Goal: Transaction & Acquisition: Purchase product/service

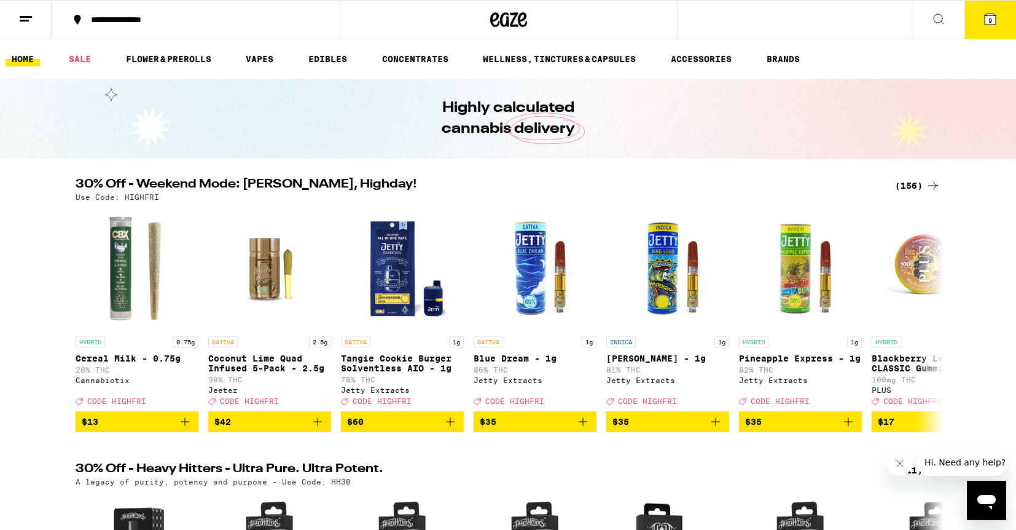
click at [996, 15] on icon at bounding box center [990, 19] width 11 height 11
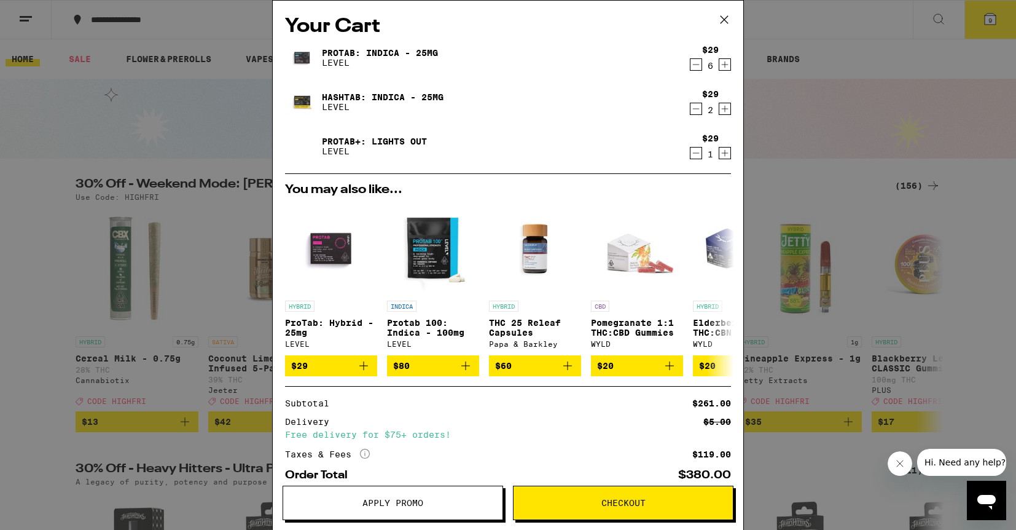
click at [697, 151] on icon "Decrement" at bounding box center [696, 153] width 11 height 15
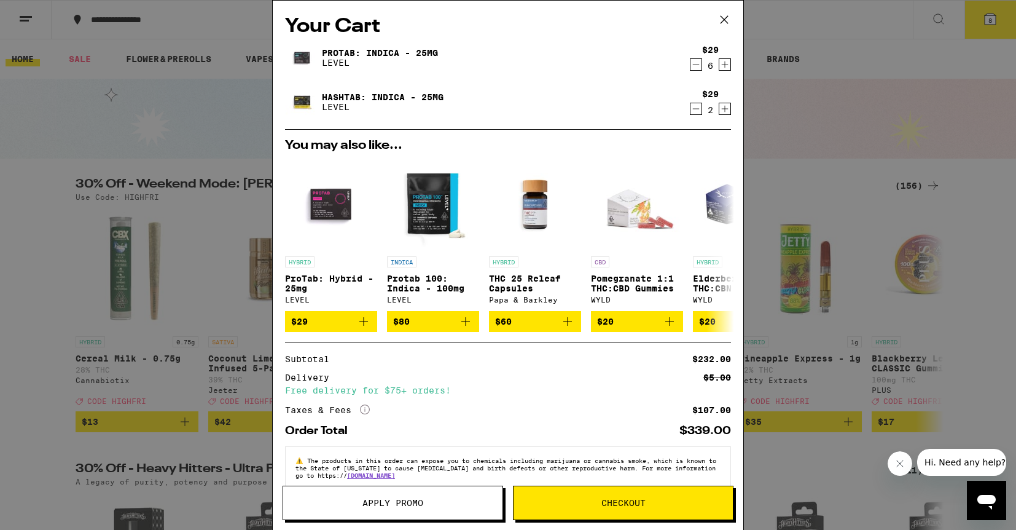
click at [695, 66] on icon "Decrement" at bounding box center [696, 64] width 11 height 15
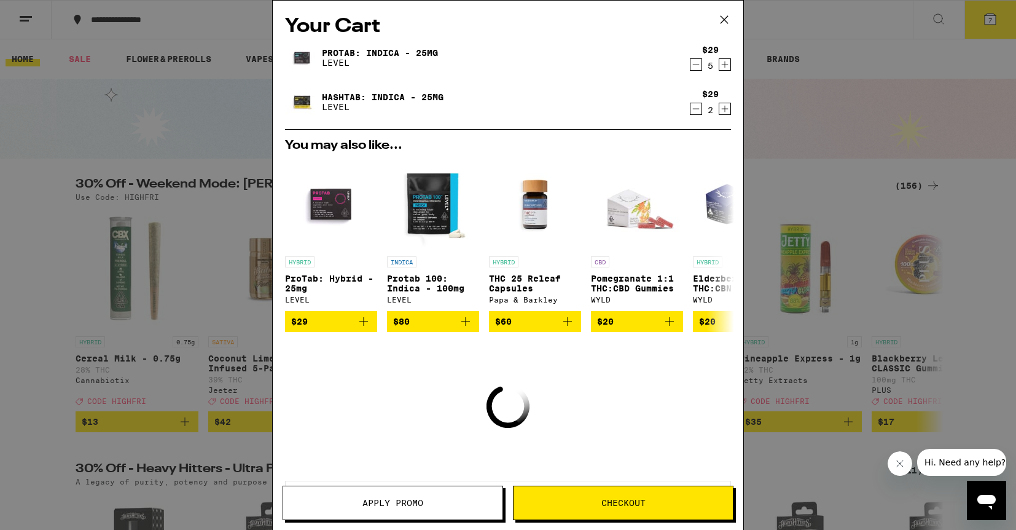
click at [695, 66] on icon "Decrement" at bounding box center [696, 64] width 11 height 15
click at [698, 108] on icon "Decrement" at bounding box center [696, 108] width 11 height 15
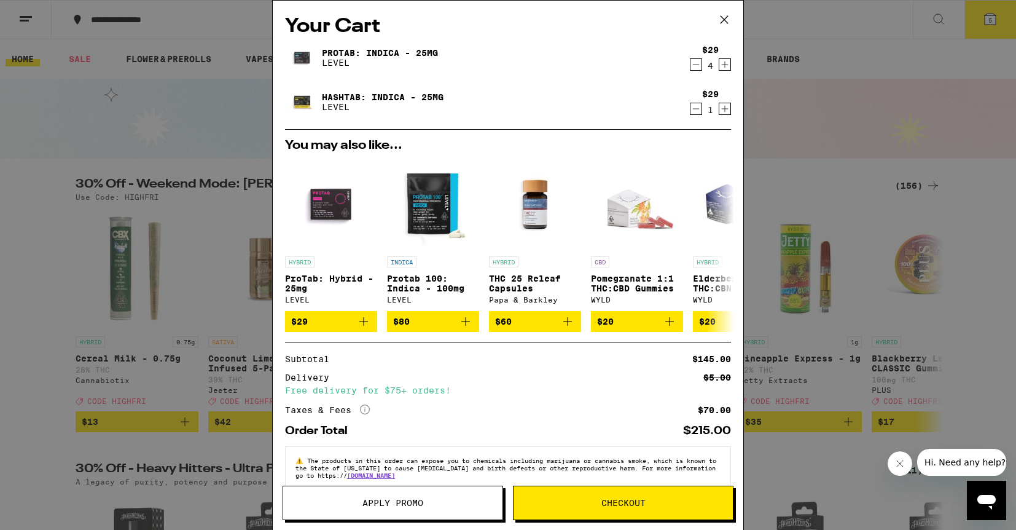
click at [726, 17] on icon at bounding box center [724, 19] width 18 height 18
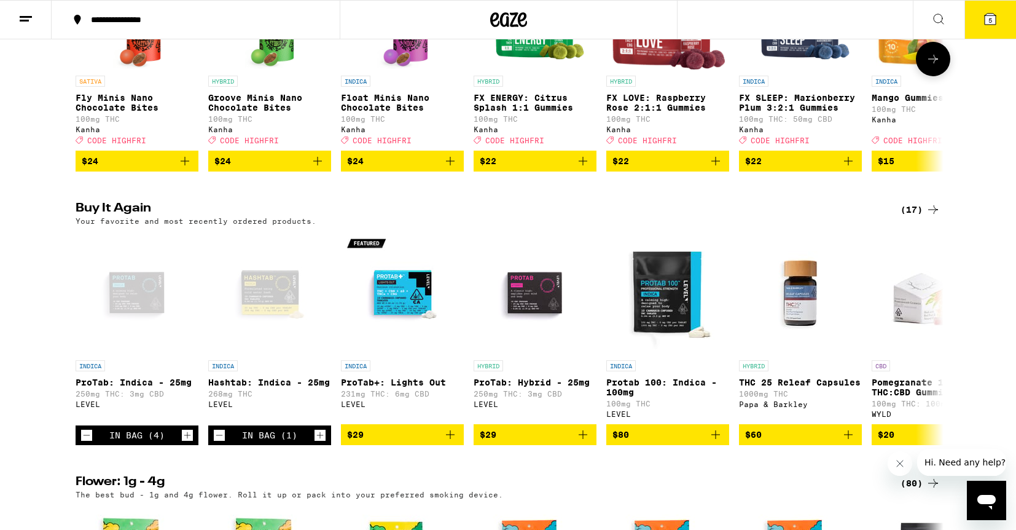
scroll to position [835, 0]
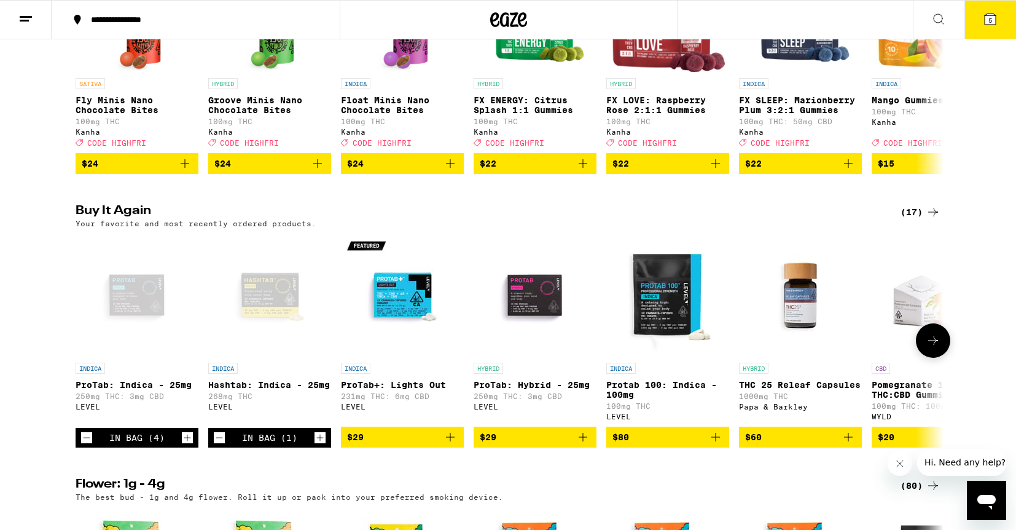
click at [582, 441] on icon "Add to bag" at bounding box center [583, 436] width 9 height 9
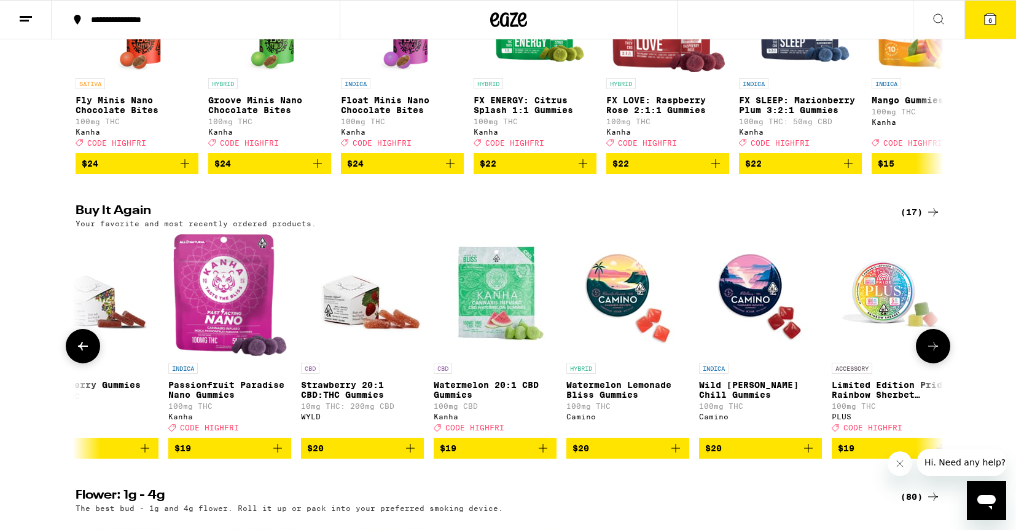
scroll to position [0, 1388]
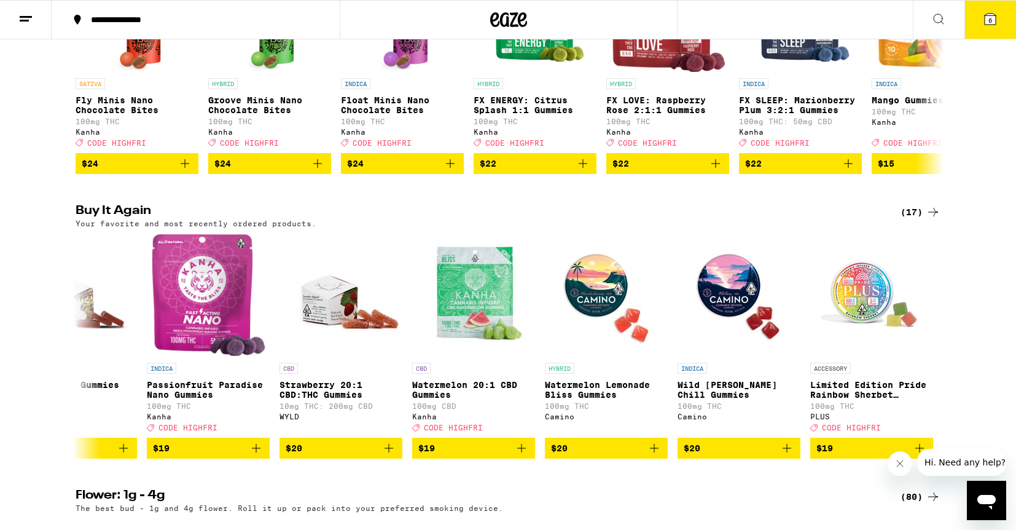
click at [991, 27] on button "6" at bounding box center [990, 20] width 52 height 38
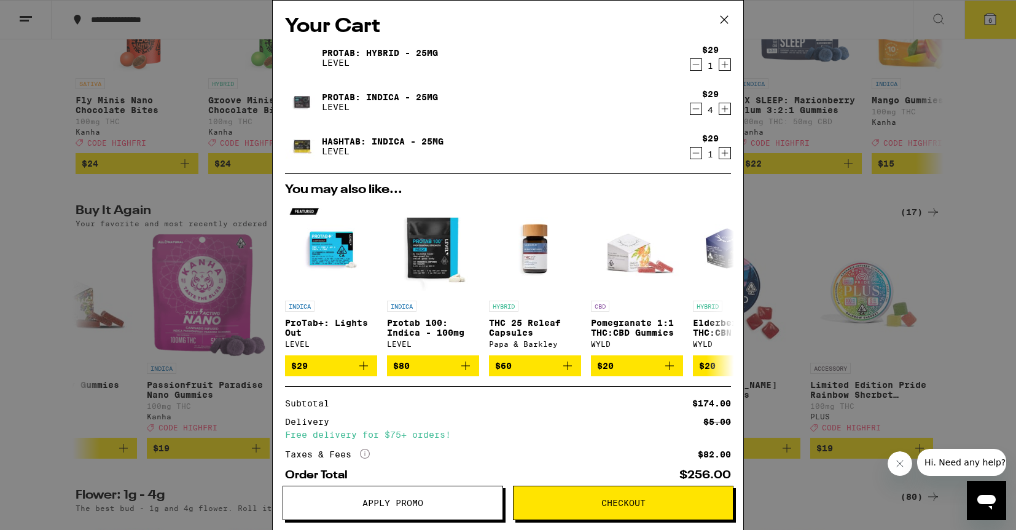
click at [614, 498] on span "Checkout" at bounding box center [623, 502] width 44 height 9
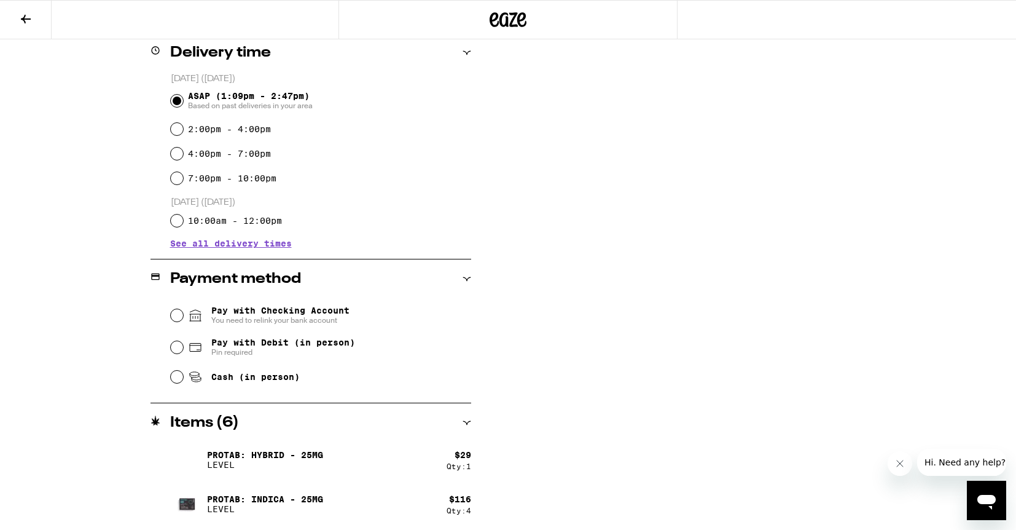
scroll to position [323, 0]
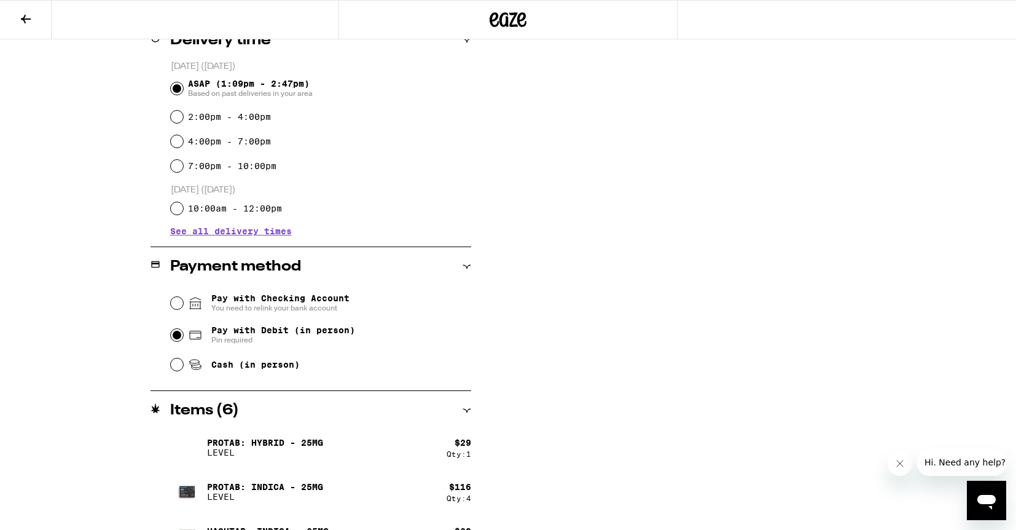
click at [178, 335] on input "Pay with Debit (in person) Pin required" at bounding box center [177, 335] width 12 height 12
radio input "true"
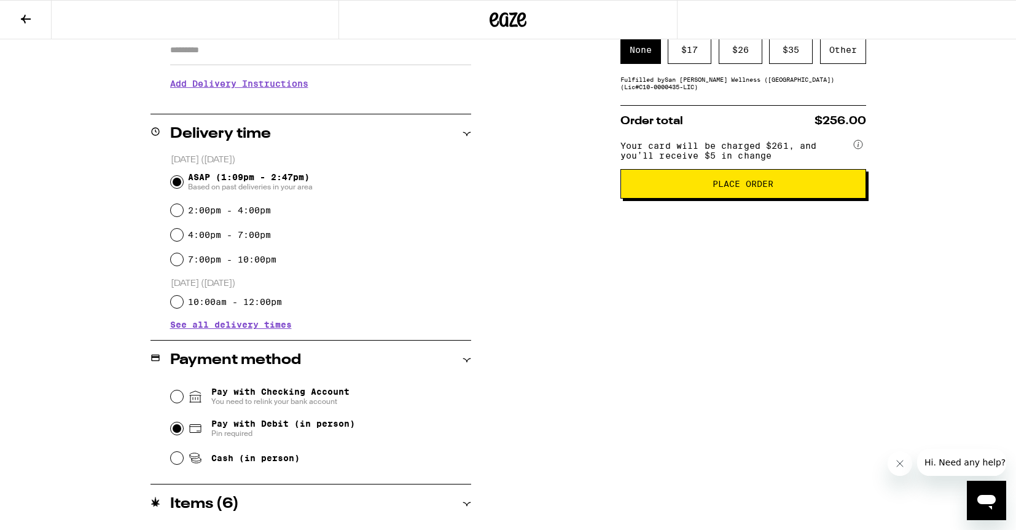
scroll to position [0, 0]
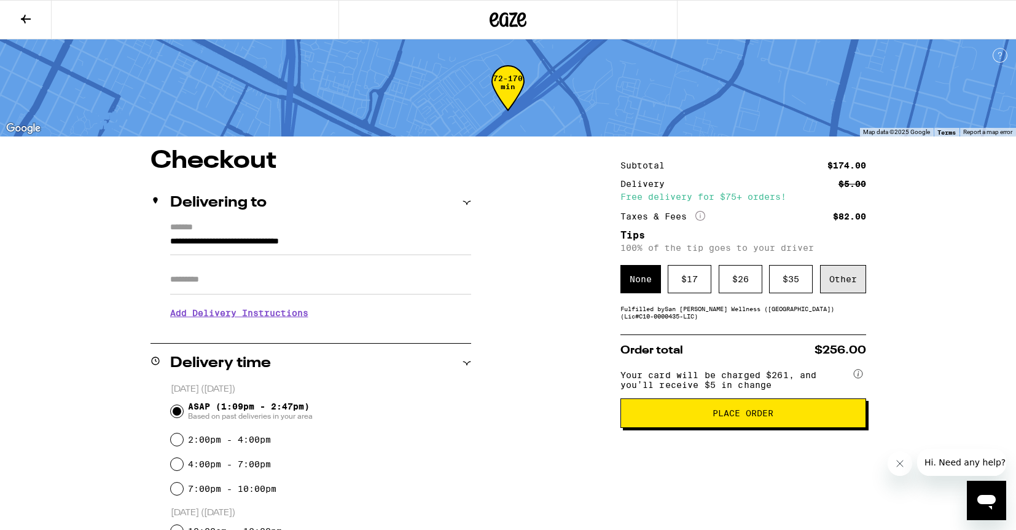
click at [848, 278] on div "Other" at bounding box center [843, 279] width 46 height 28
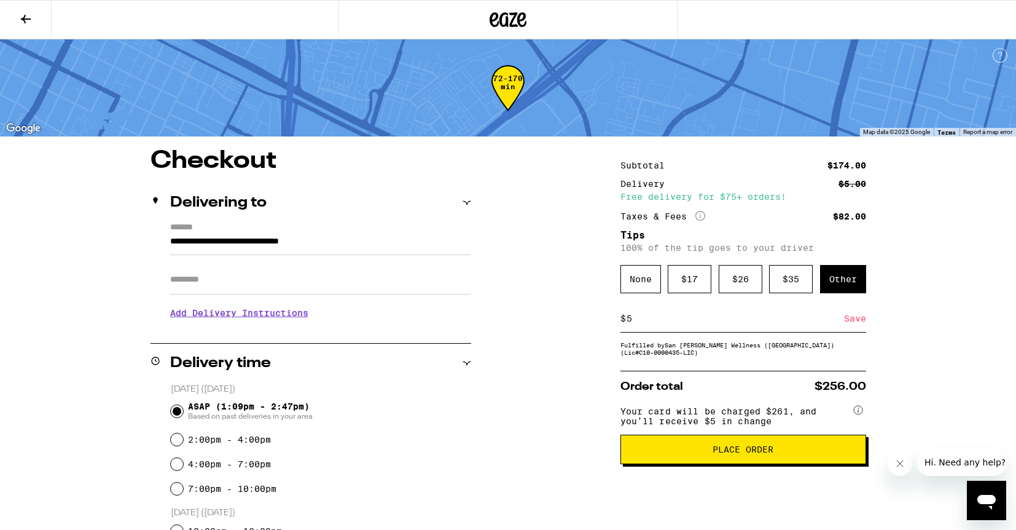
type input "5"
click at [855, 324] on div "Save" at bounding box center [855, 318] width 22 height 27
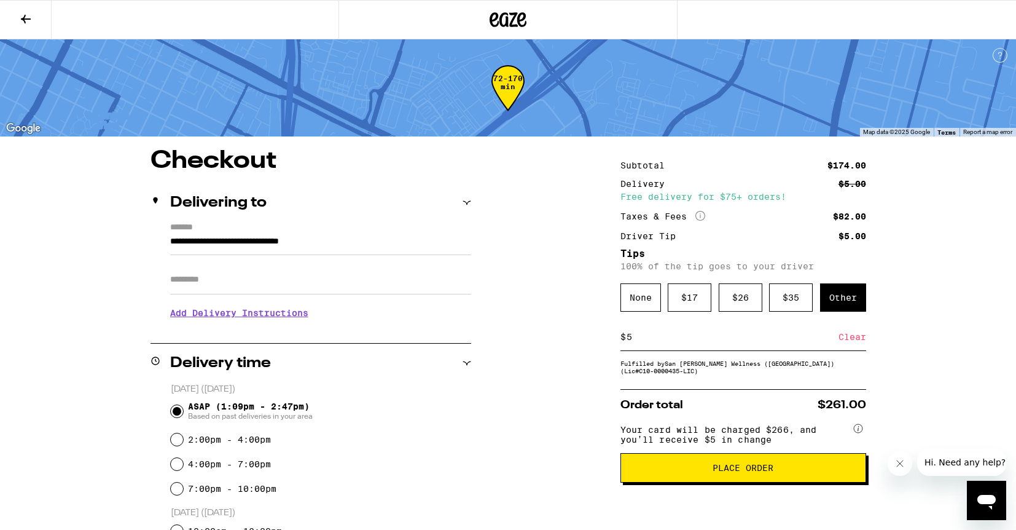
click at [783, 482] on button "Place Order" at bounding box center [743, 467] width 246 height 29
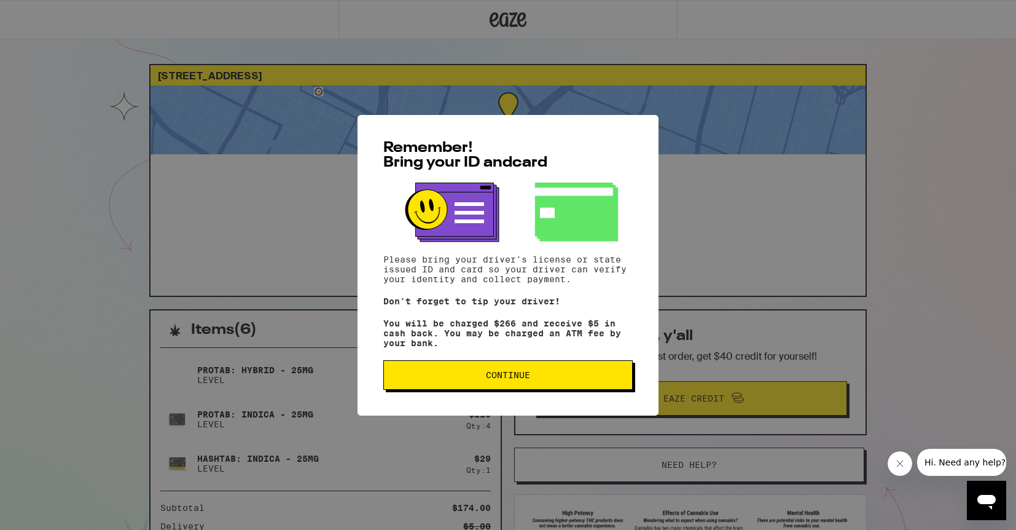
click at [578, 374] on button "Continue" at bounding box center [507, 374] width 249 height 29
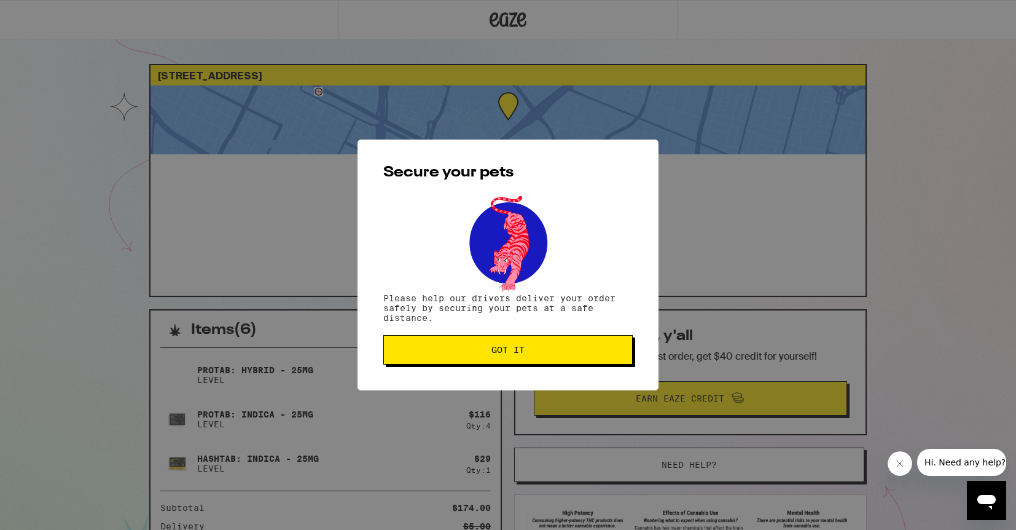
click at [574, 359] on button "Got it" at bounding box center [507, 349] width 249 height 29
